Goal: Task Accomplishment & Management: Manage account settings

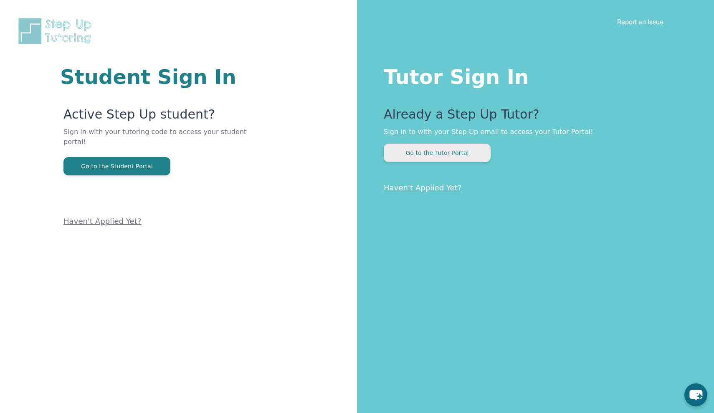
click at [402, 152] on button "Go to the Tutor Portal" at bounding box center [437, 153] width 107 height 18
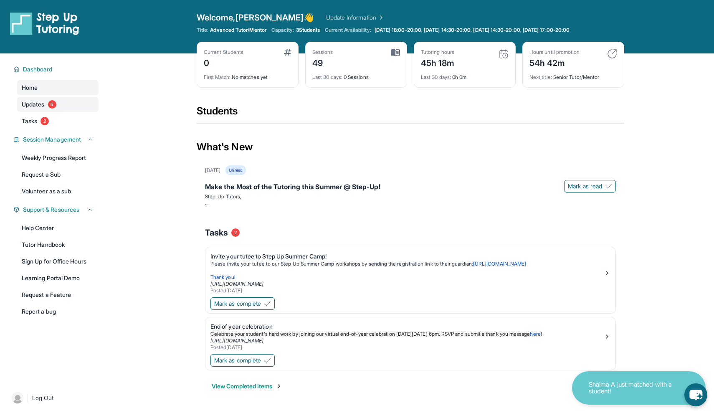
click at [41, 108] on span "Updates" at bounding box center [33, 104] width 23 height 8
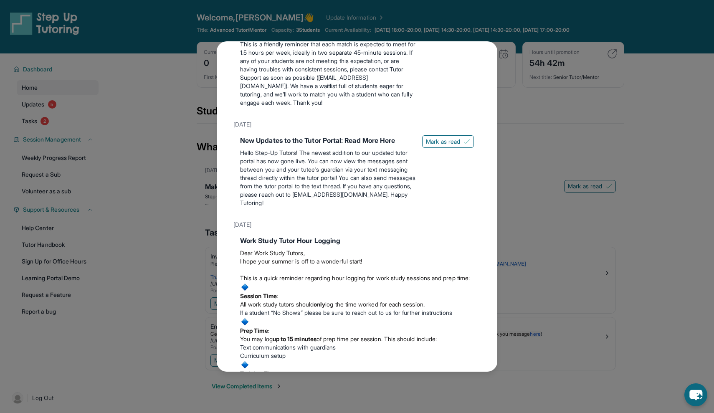
scroll to position [456, 0]
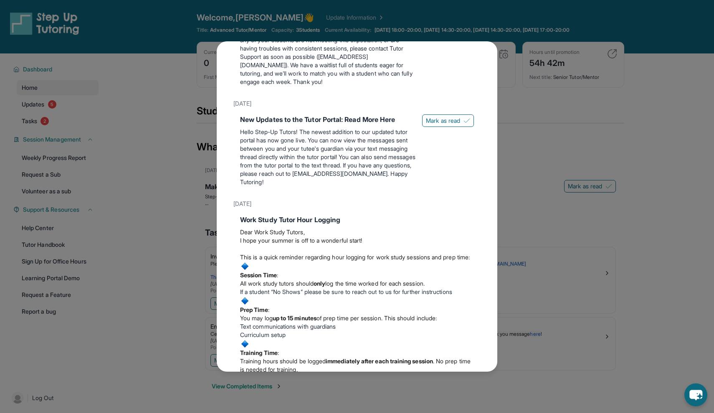
click at [543, 193] on div "Updates [DATE] Make the Most of the Tutoring this Summer @ Step-Up! Step-Up Tut…" at bounding box center [357, 206] width 714 height 413
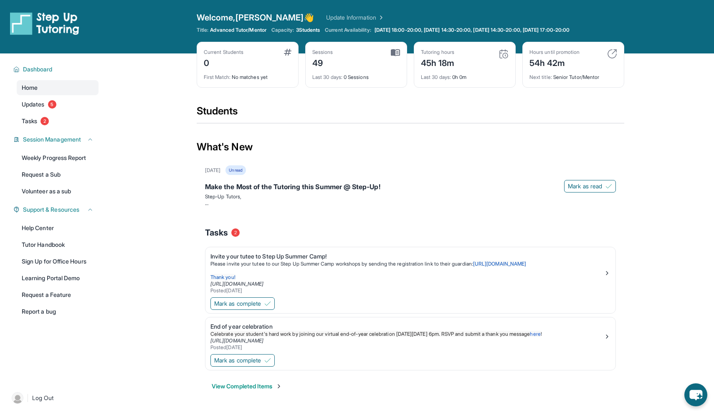
scroll to position [0, 0]
click at [415, 30] on span "[DATE] 18:00-20:00, [DATE] 14:30-20:00, [DATE] 14:30-20:00, [DATE] 17:00-20:00" at bounding box center [472, 30] width 195 height 7
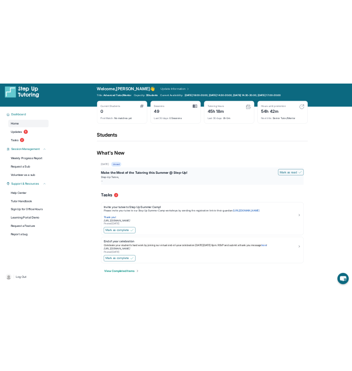
scroll to position [8, 0]
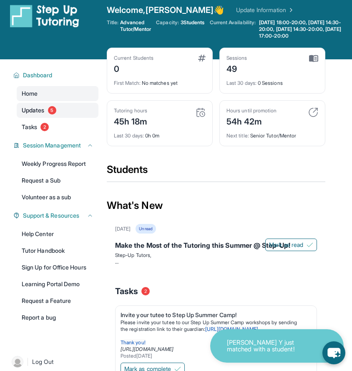
click at [71, 116] on link "Updates 5" at bounding box center [58, 110] width 82 height 15
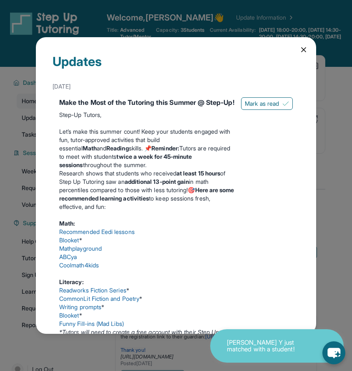
scroll to position [0, 0]
click at [307, 47] on icon at bounding box center [304, 50] width 8 height 8
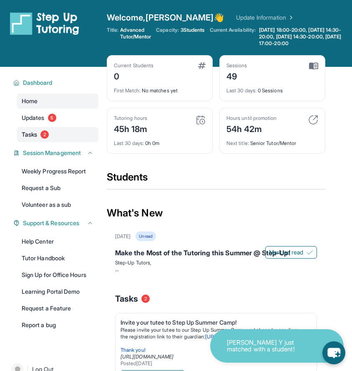
click at [31, 139] on span "Tasks" at bounding box center [29, 134] width 15 height 8
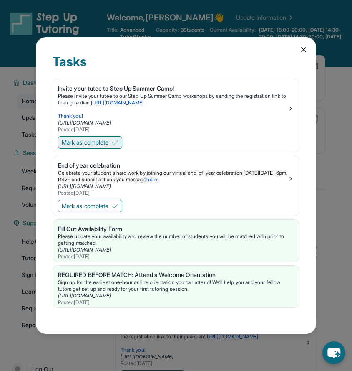
click at [109, 142] on span "Mark as complete" at bounding box center [85, 142] width 47 height 8
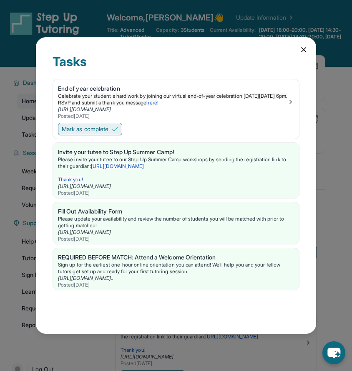
click at [96, 128] on span "Mark as complete" at bounding box center [85, 129] width 47 height 8
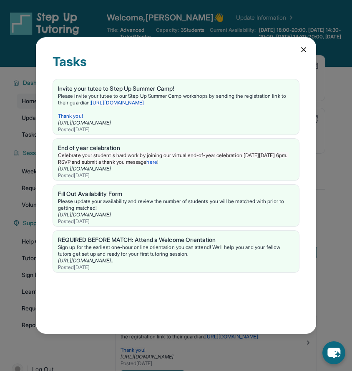
click at [304, 48] on icon at bounding box center [304, 50] width 8 height 8
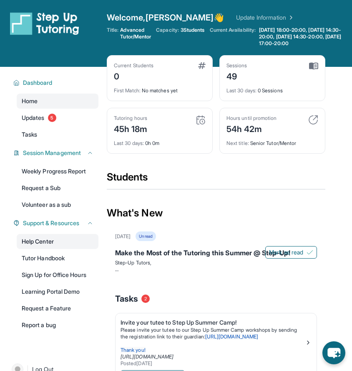
click at [42, 249] on link "Help Center" at bounding box center [58, 241] width 82 height 15
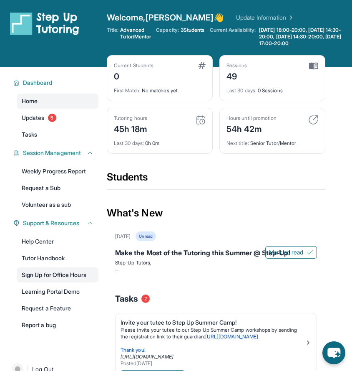
click at [50, 280] on link "Sign Up for Office Hours" at bounding box center [58, 274] width 82 height 15
